Goal: Task Accomplishment & Management: Use online tool/utility

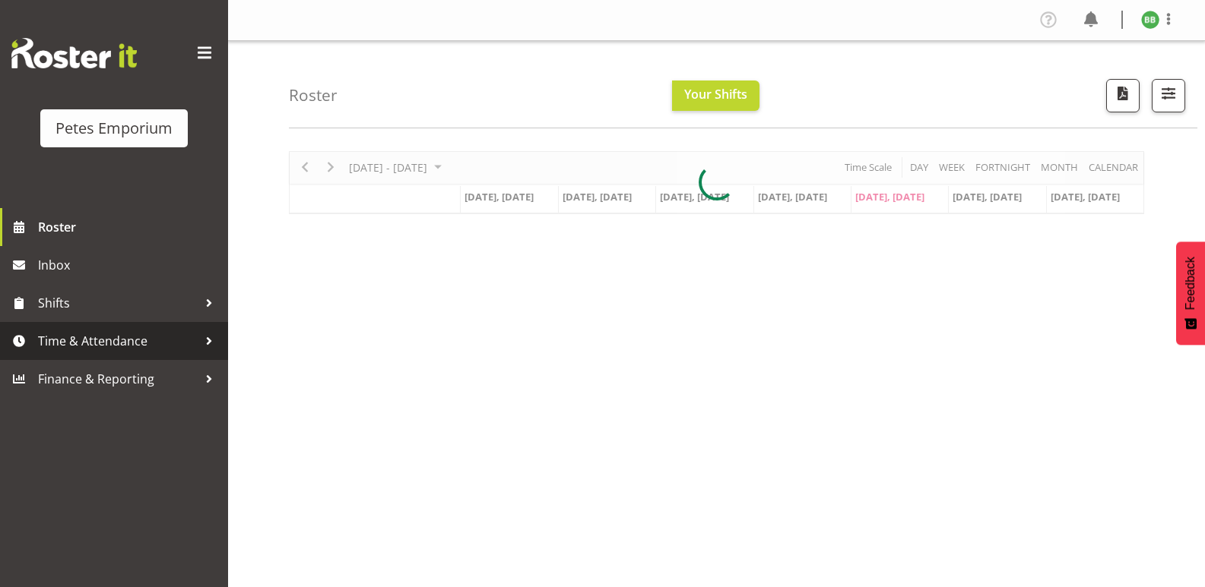
click at [113, 345] on span "Time & Attendance" at bounding box center [118, 341] width 160 height 23
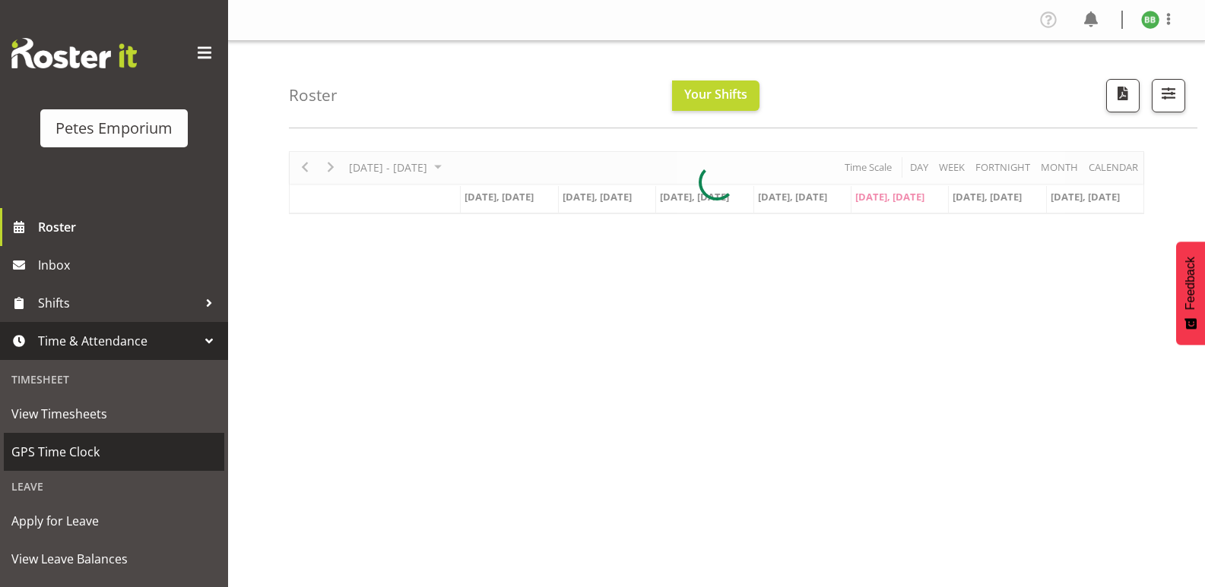
click at [94, 443] on span "GPS Time Clock" at bounding box center [113, 452] width 205 height 23
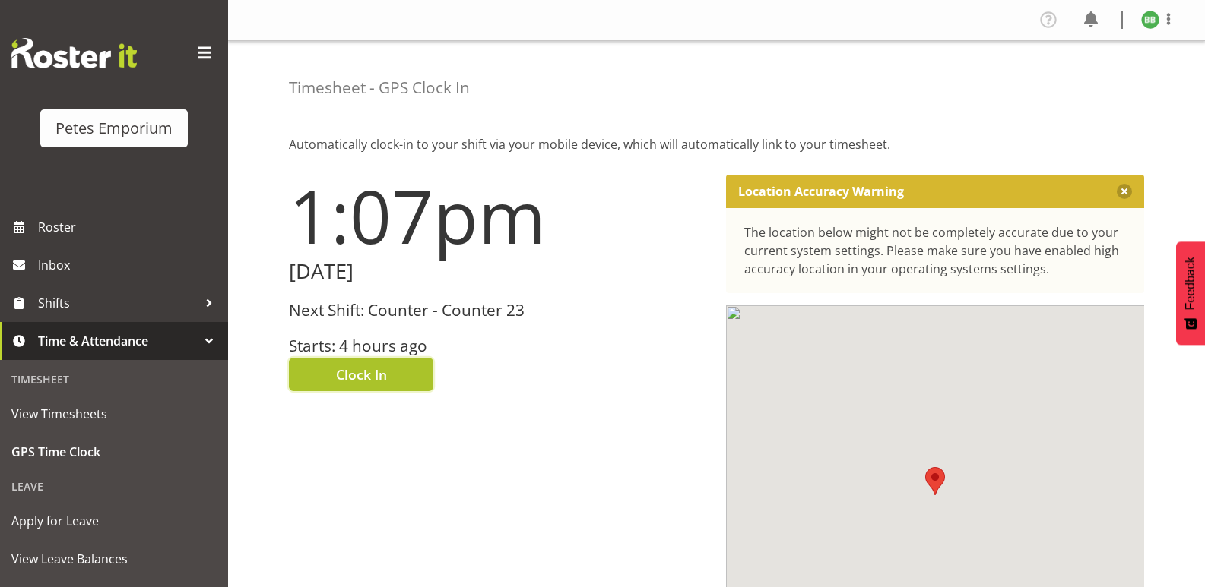
click at [353, 366] on span "Clock In" at bounding box center [361, 375] width 51 height 20
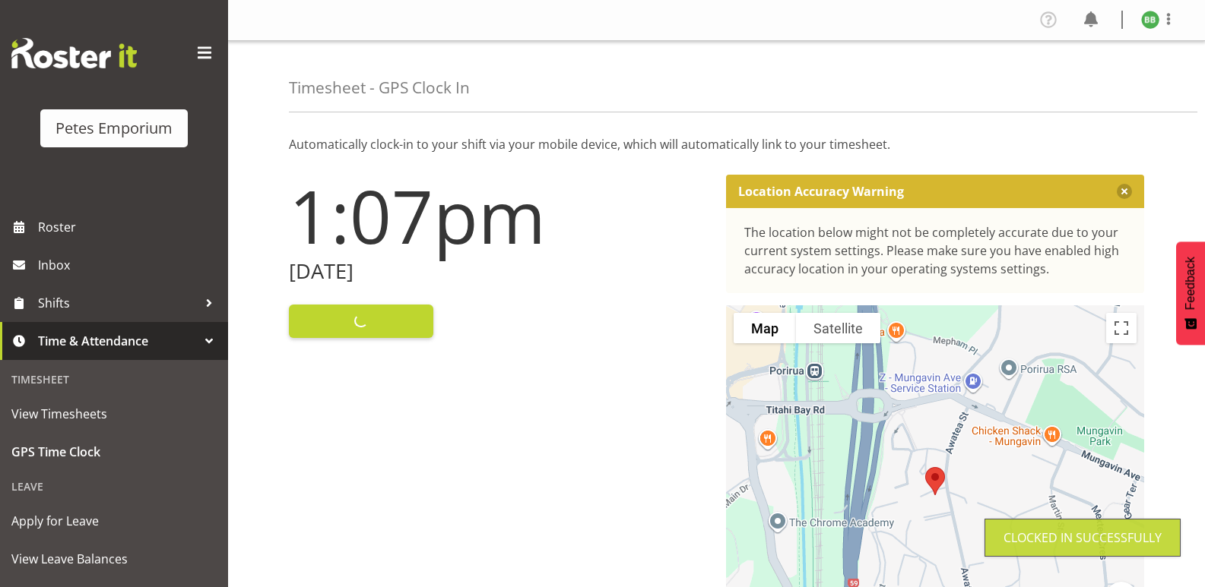
click at [1148, 20] on img at bounding box center [1150, 20] width 18 height 18
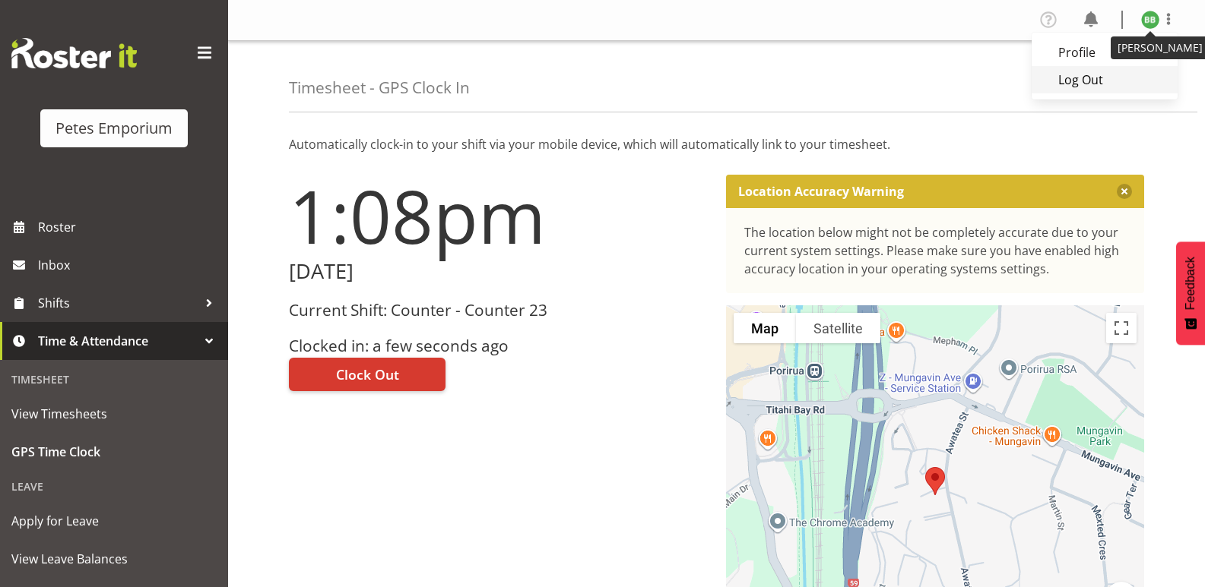
click at [1081, 78] on link "Log Out" at bounding box center [1104, 79] width 146 height 27
